Goal: Check status: Check status

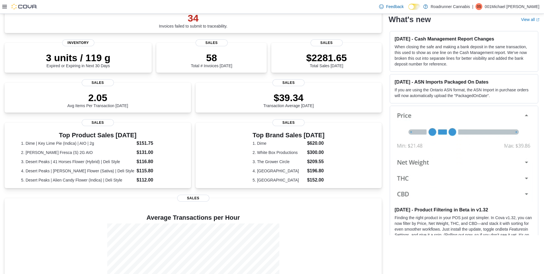
scroll to position [57, 0]
click at [330, 62] on p "$2281.65" at bounding box center [326, 56] width 41 height 11
